Goal: Obtain resource: Download file/media

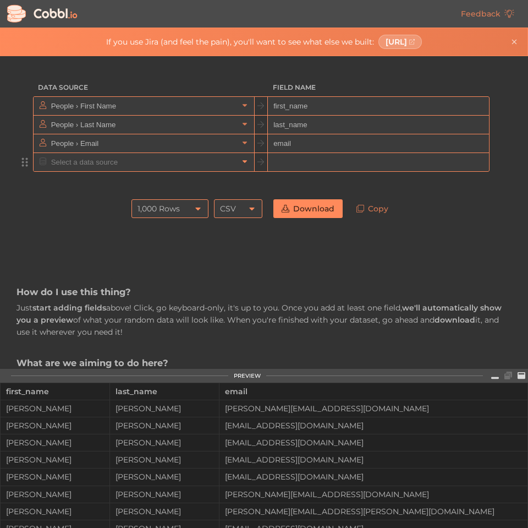
click at [243, 162] on icon at bounding box center [245, 161] width 8 height 8
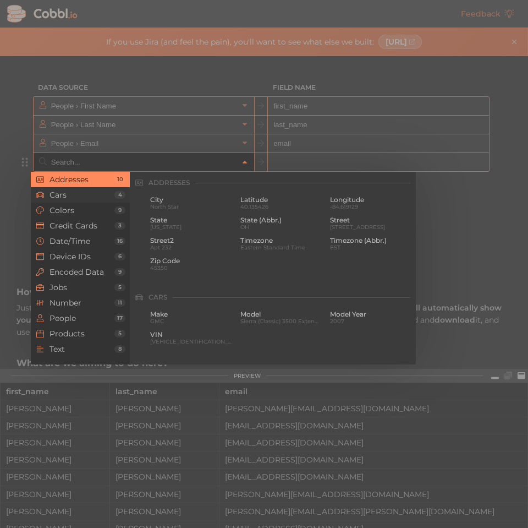
click at [95, 196] on span "Cars" at bounding box center [82, 194] width 65 height 9
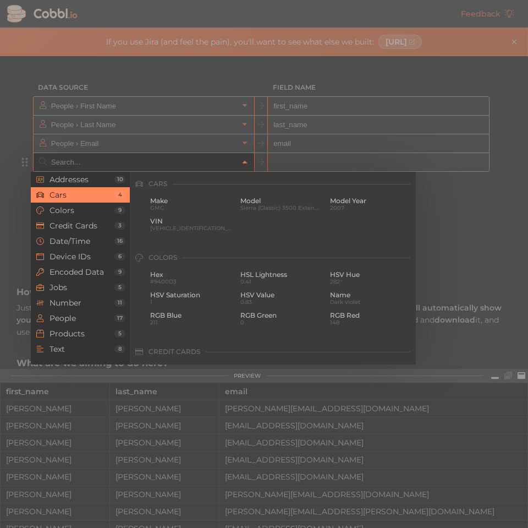
scroll to position [114, 0]
click at [262, 200] on span "Model" at bounding box center [281, 200] width 82 height 8
type input "Cars › Model"
type input "model"
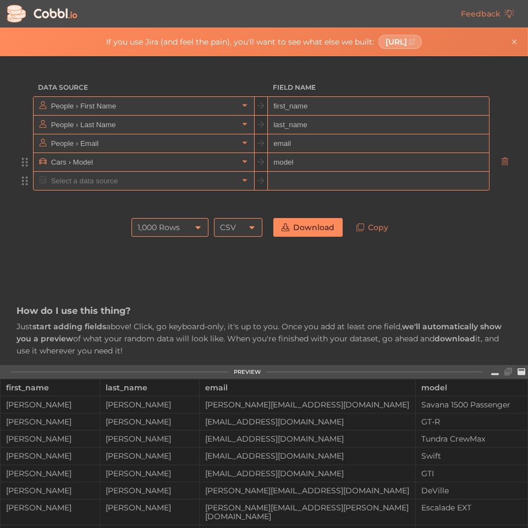
click at [72, 180] on input "text" at bounding box center [143, 181] width 190 height 18
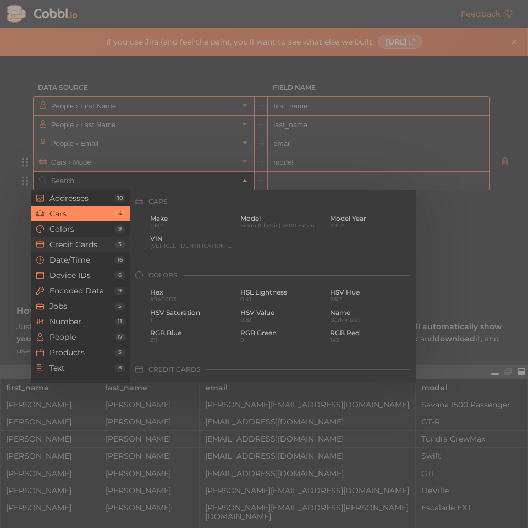
click at [80, 245] on span "Credit Cards" at bounding box center [82, 244] width 65 height 9
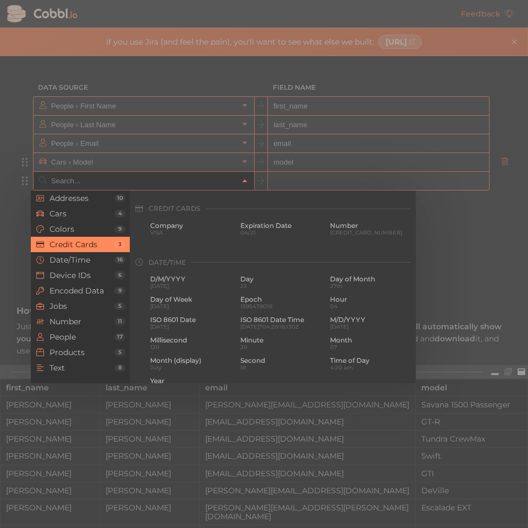
scroll to position [282, 0]
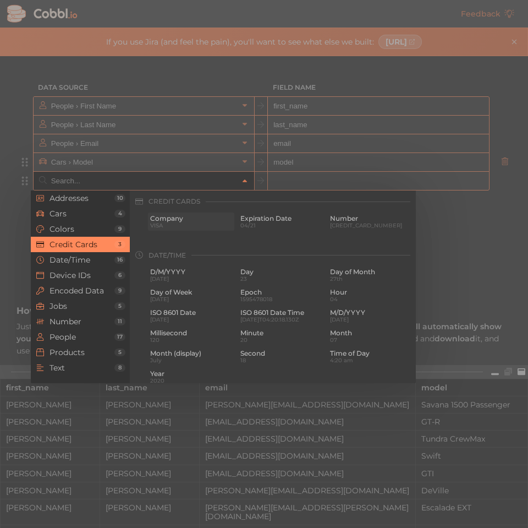
click at [175, 217] on span "Company" at bounding box center [191, 219] width 82 height 8
type input "Credit Cards › Company"
type input "credit_card_company"
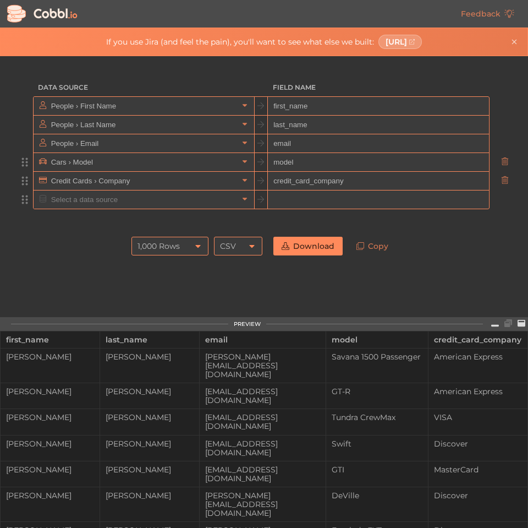
click at [83, 204] on input "text" at bounding box center [143, 199] width 190 height 18
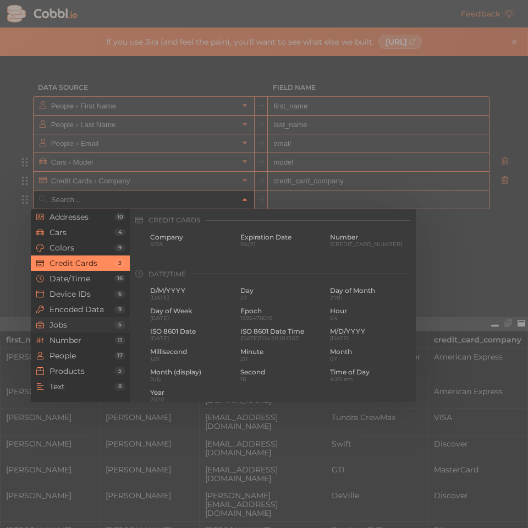
click at [76, 320] on span "Jobs" at bounding box center [82, 324] width 65 height 9
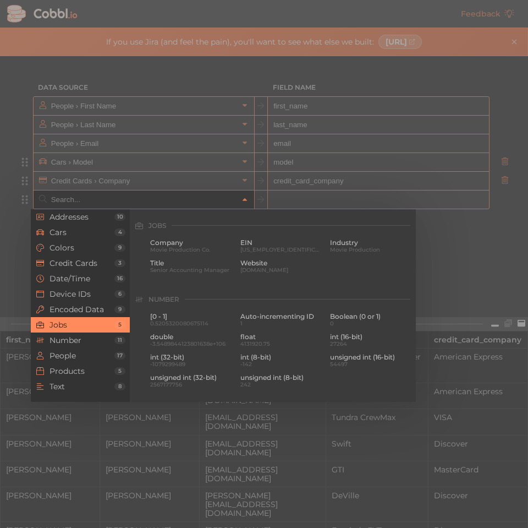
scroll to position [659, 0]
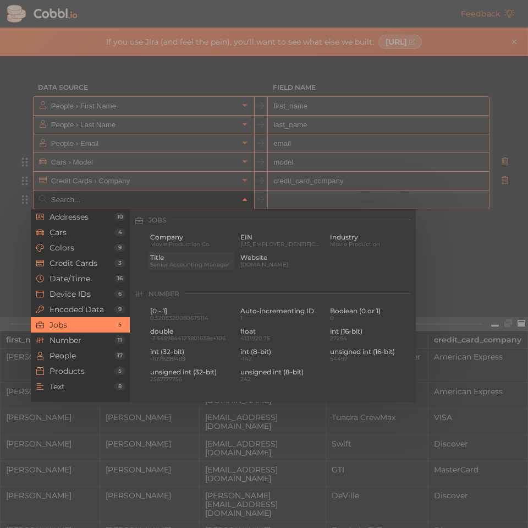
click at [180, 258] on span "Title" at bounding box center [191, 258] width 82 height 8
type input "Jobs › Title"
type input "title"
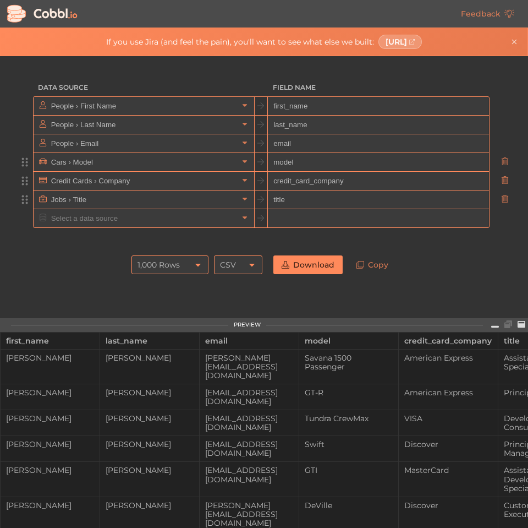
click at [299, 261] on link "Download" at bounding box center [307, 264] width 69 height 19
click at [166, 264] on div "1,000 Rows" at bounding box center [159, 264] width 42 height 19
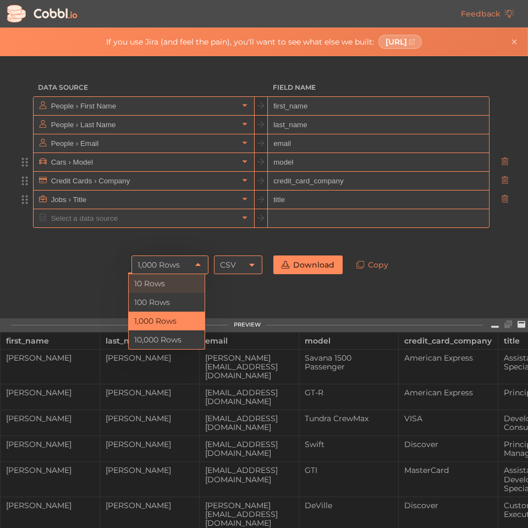
click at [161, 284] on li "10 Rows" at bounding box center [167, 283] width 76 height 19
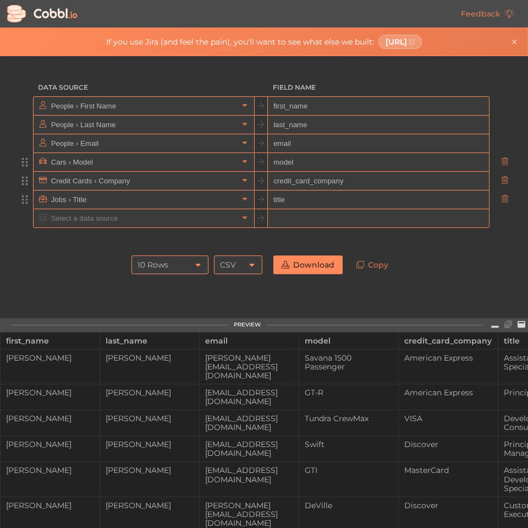
click at [319, 266] on link "Download" at bounding box center [307, 264] width 69 height 19
